Goal: Find specific page/section: Find specific page/section

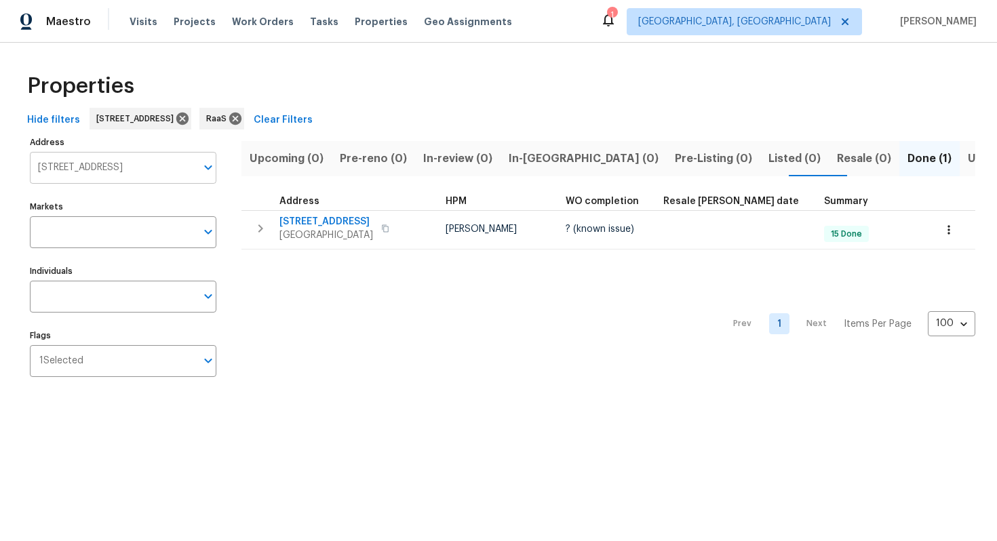
click at [133, 166] on input "[STREET_ADDRESS]" at bounding box center [113, 168] width 166 height 32
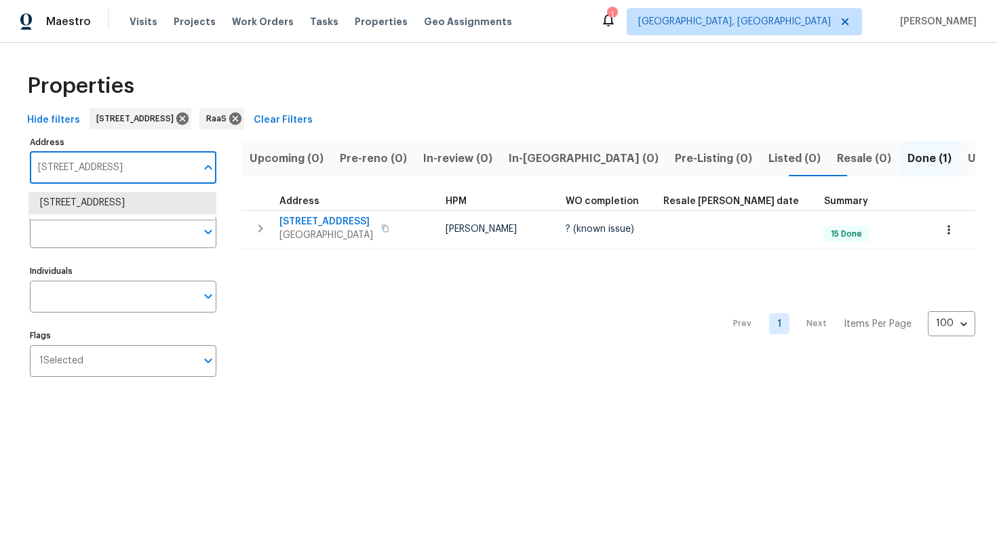
paste input "[STREET_ADDRESS]"
type input "[STREET_ADDRESS][PERSON_NAME]"
click at [140, 210] on li "[STREET_ADDRESS]" at bounding box center [122, 203] width 187 height 22
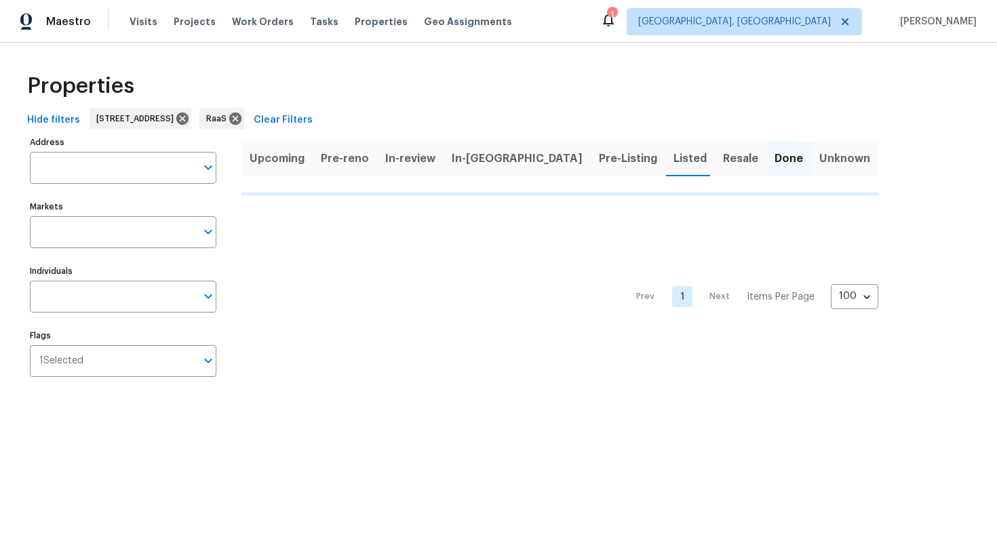
type input "[STREET_ADDRESS]"
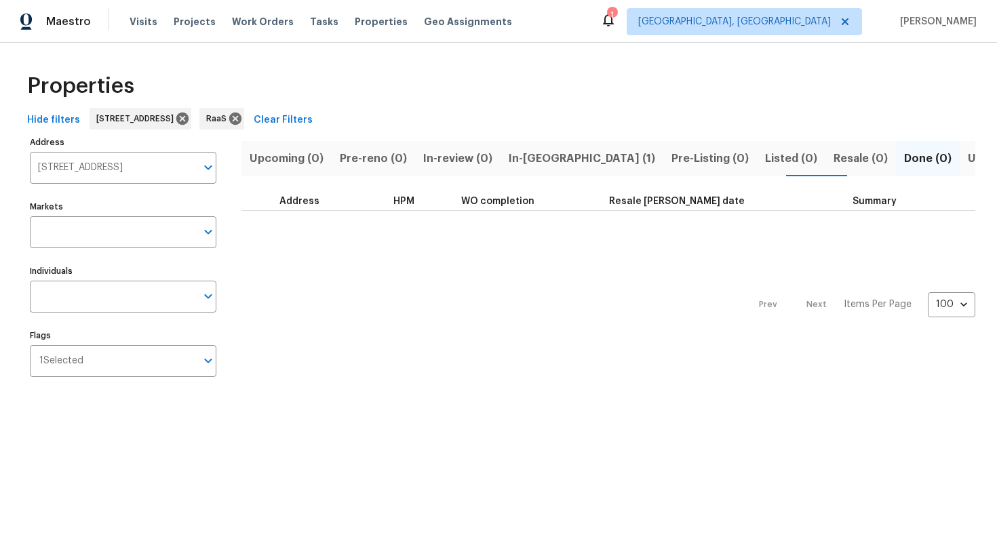
click at [531, 153] on span "In-[GEOGRAPHIC_DATA] (1)" at bounding box center [582, 158] width 147 height 19
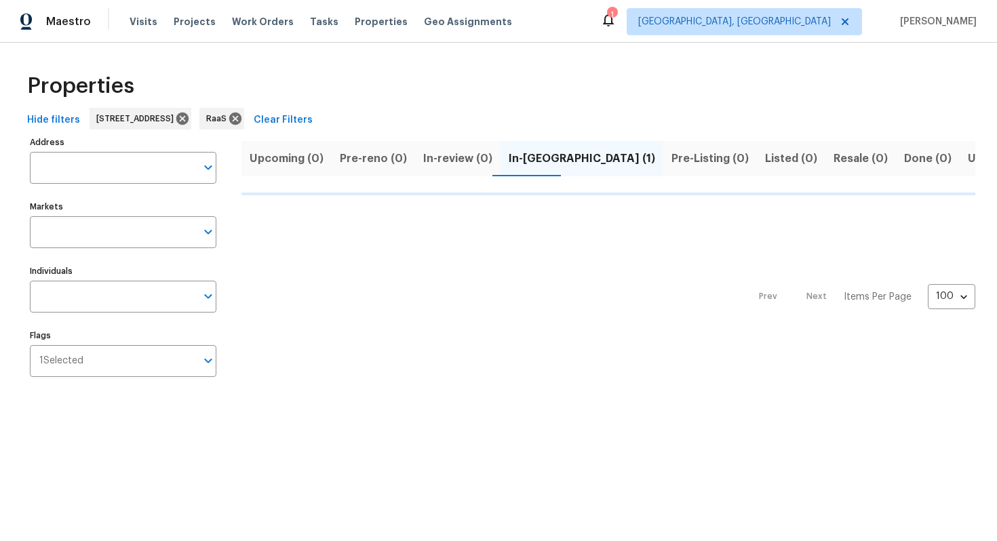
type input "[STREET_ADDRESS]"
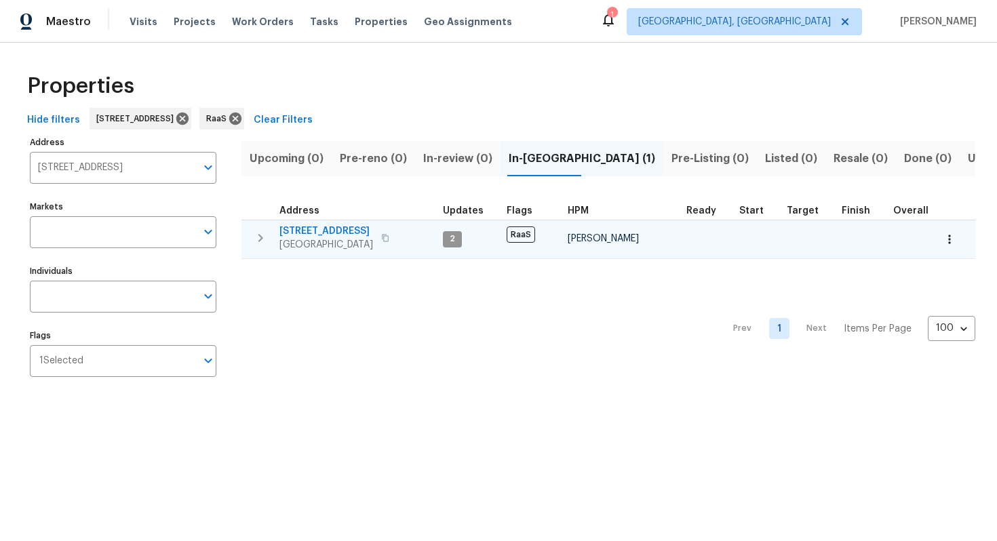
click at [314, 235] on span "[STREET_ADDRESS]" at bounding box center [327, 232] width 94 height 14
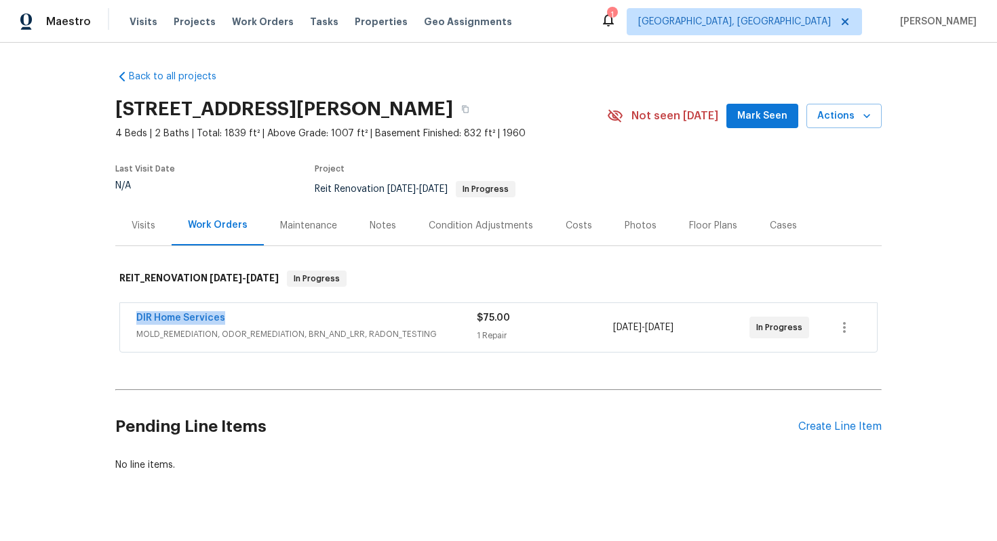
drag, startPoint x: 127, startPoint y: 318, endPoint x: 261, endPoint y: 315, distance: 133.7
click at [261, 315] on div "DIR Home Services MOLD_REMEDIATION, ODOR_REMEDIATION, BRN_AND_LRR, RADON_TESTIN…" at bounding box center [498, 327] width 757 height 49
copy link "DIR Home Services"
click at [585, 225] on div "Costs" at bounding box center [579, 226] width 26 height 14
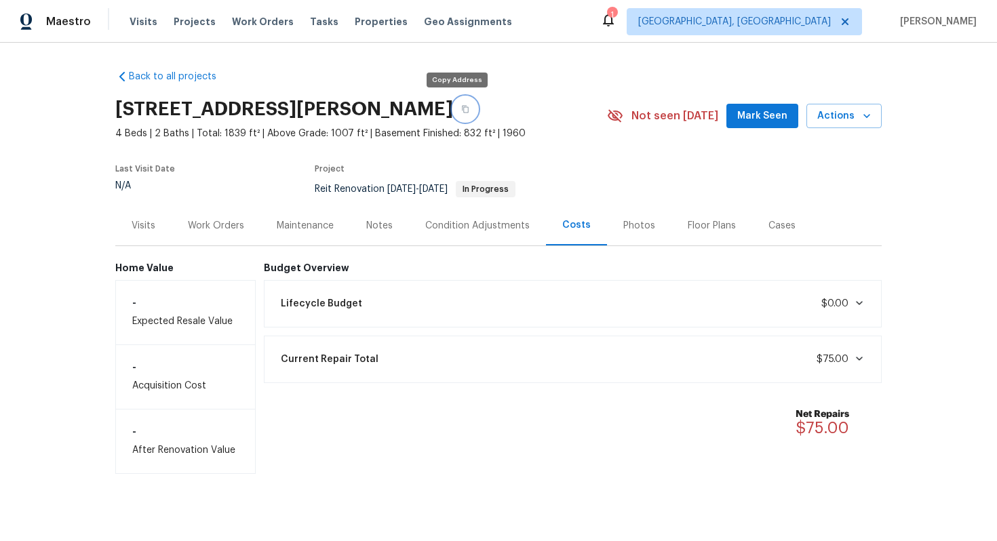
click at [461, 111] on icon "button" at bounding box center [465, 109] width 8 height 8
